Goal: Transaction & Acquisition: Book appointment/travel/reservation

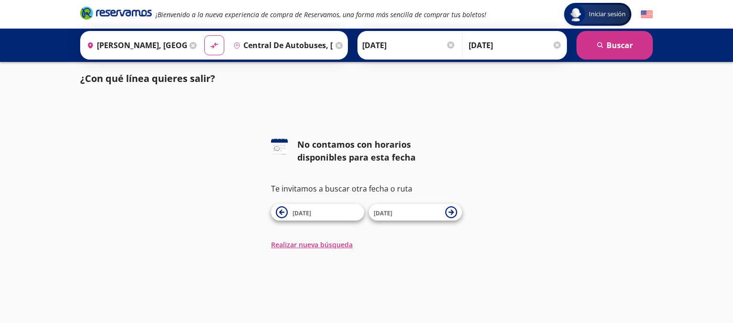
click at [396, 48] on input "[DATE]" at bounding box center [408, 45] width 93 height 24
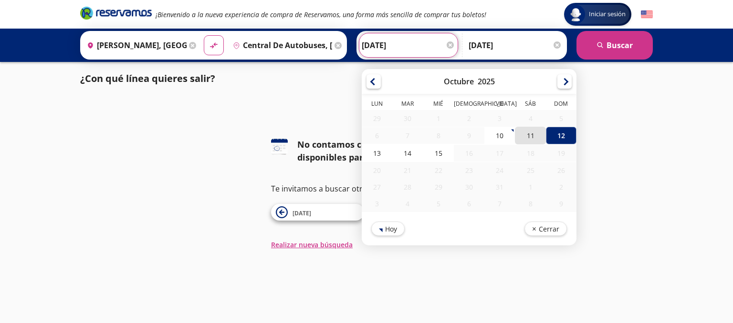
click at [521, 135] on div "11" at bounding box center [530, 136] width 31 height 18
type input "[DATE]"
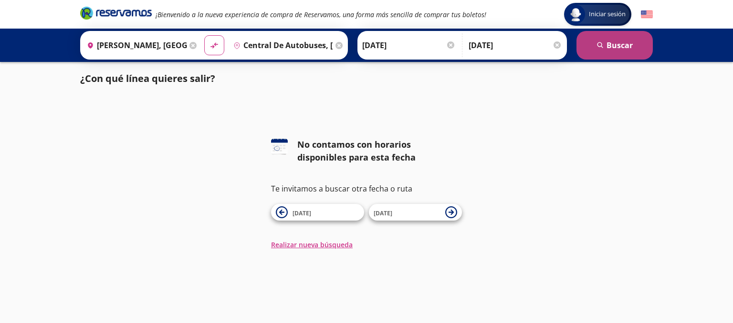
click at [610, 44] on button "search [GEOGRAPHIC_DATA]" at bounding box center [614, 45] width 76 height 29
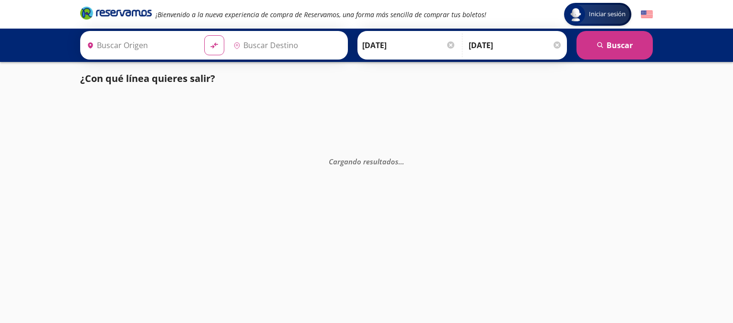
type input "Central de Autobuses, [GEOGRAPHIC_DATA]"
type input "[PERSON_NAME], [GEOGRAPHIC_DATA]"
type input "Central de Autobuses, [GEOGRAPHIC_DATA]"
type input "[PERSON_NAME], [GEOGRAPHIC_DATA]"
